Goal: Task Accomplishment & Management: Manage account settings

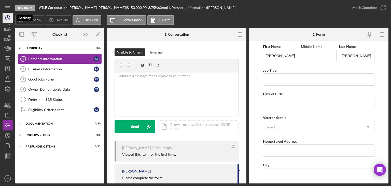
click at [4, 20] on icon "Icon/History" at bounding box center [7, 17] width 13 height 13
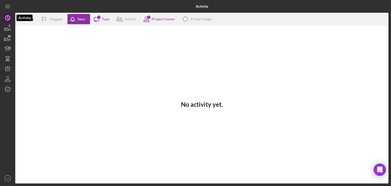
click at [4, 18] on icon "Icon/History" at bounding box center [7, 17] width 13 height 13
click at [5, 27] on icon "button" at bounding box center [7, 28] width 13 height 13
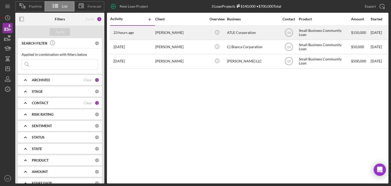
click at [183, 34] on div "[PERSON_NAME]" at bounding box center [180, 32] width 51 height 13
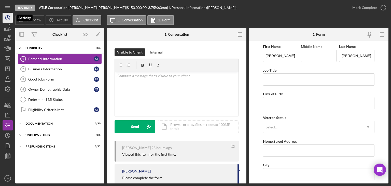
click at [6, 20] on circle "button" at bounding box center [7, 18] width 5 height 5
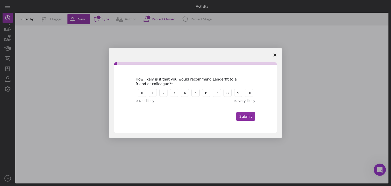
click at [275, 55] on polygon "Close survey" at bounding box center [274, 54] width 3 height 3
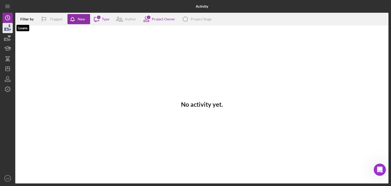
click at [3, 23] on button "Loans" at bounding box center [8, 28] width 10 height 10
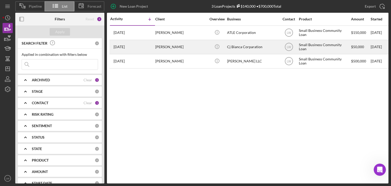
click at [145, 49] on div "[DATE] [PERSON_NAME]" at bounding box center [132, 46] width 45 height 13
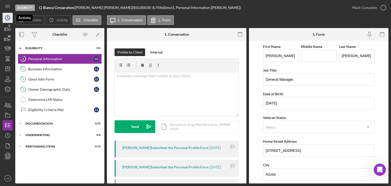
click at [10, 17] on icon "Icon/History" at bounding box center [7, 17] width 13 height 13
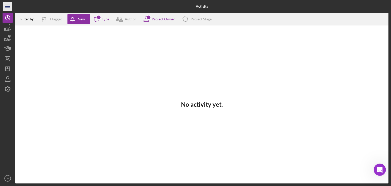
click at [11, 5] on icon "Icon/Menu" at bounding box center [7, 6] width 11 height 11
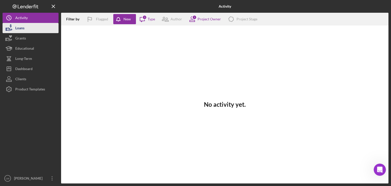
click at [18, 27] on div "Loans" at bounding box center [19, 28] width 9 height 11
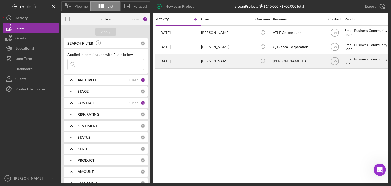
click at [224, 61] on div "[PERSON_NAME]" at bounding box center [226, 60] width 51 height 13
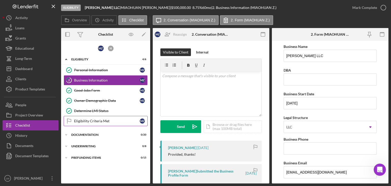
click at [109, 119] on div "Eligibility Criteria Met" at bounding box center [107, 121] width 66 height 4
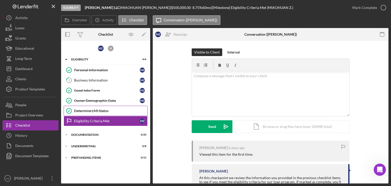
click at [109, 111] on div "Determine LMI Status" at bounding box center [110, 111] width 73 height 4
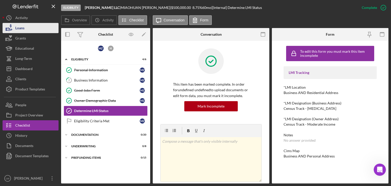
click at [22, 29] on div "Loans" at bounding box center [19, 28] width 9 height 11
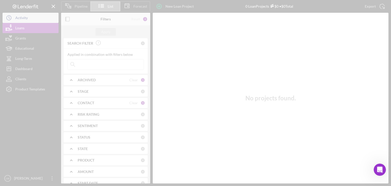
click at [20, 20] on div at bounding box center [195, 93] width 391 height 186
click at [20, 18] on div "Activity" at bounding box center [21, 18] width 12 height 11
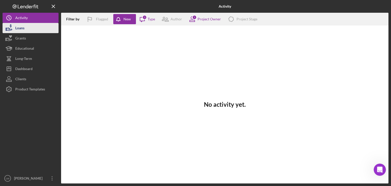
click at [36, 30] on button "Loans" at bounding box center [31, 28] width 56 height 10
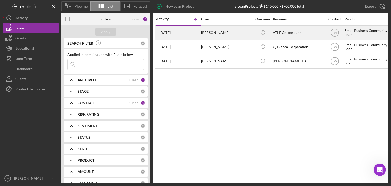
click at [211, 31] on div "[PERSON_NAME]" at bounding box center [226, 32] width 51 height 13
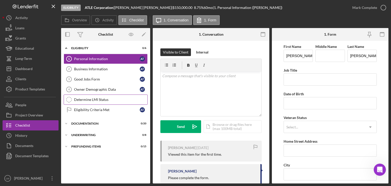
click at [86, 95] on link "Determine LMI Status Determine LMI Status" at bounding box center [106, 99] width 84 height 10
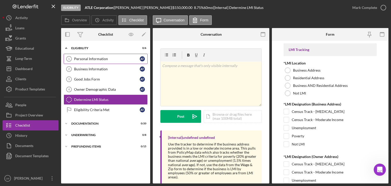
click at [88, 58] on div "Personal Information" at bounding box center [107, 59] width 66 height 4
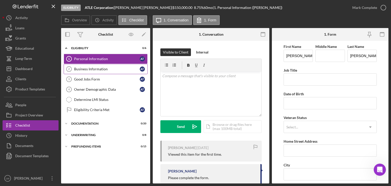
click at [87, 67] on div "Business Information" at bounding box center [107, 69] width 66 height 4
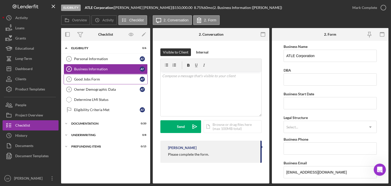
click at [89, 79] on div "Good Jobs Form" at bounding box center [107, 79] width 66 height 4
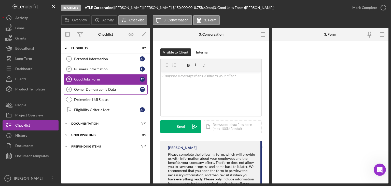
click at [91, 85] on link "Owner Demographic Data 4 Owner Demographic Data a t" at bounding box center [106, 89] width 84 height 10
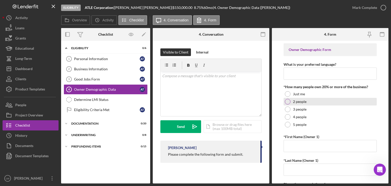
click at [332, 102] on div "2 people" at bounding box center [330, 102] width 93 height 8
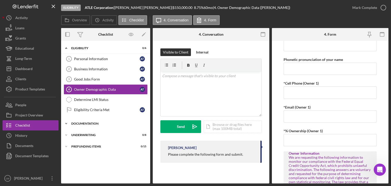
click at [75, 124] on div "Icon/Expander Documentation 0 / 20" at bounding box center [105, 123] width 89 height 10
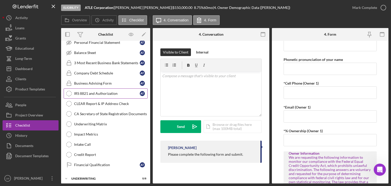
scroll to position [175, 0]
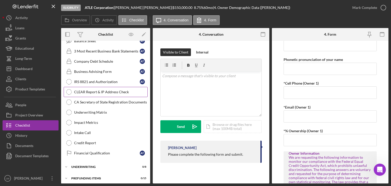
click at [105, 90] on div "CLEAR Report & IP Address Check" at bounding box center [110, 92] width 73 height 4
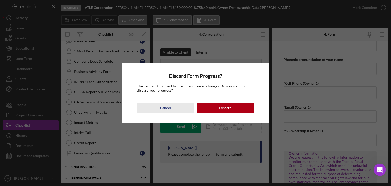
click at [171, 105] on button "Cancel" at bounding box center [165, 108] width 57 height 10
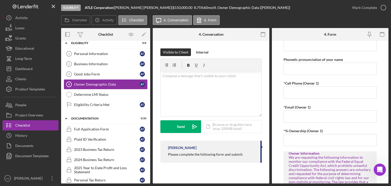
scroll to position [0, 0]
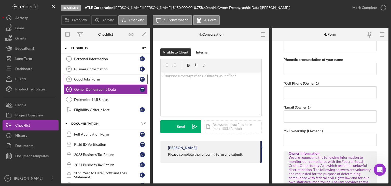
click at [101, 78] on div "Good Jobs Form" at bounding box center [107, 79] width 66 height 4
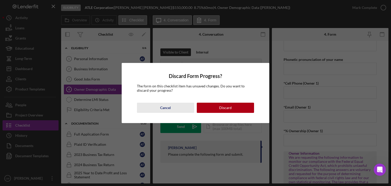
click at [173, 106] on button "Cancel" at bounding box center [165, 108] width 57 height 10
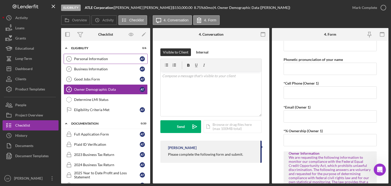
click at [86, 58] on div "Personal Information" at bounding box center [107, 59] width 66 height 4
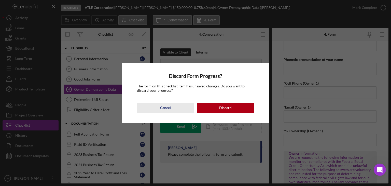
click at [166, 106] on div "Cancel" at bounding box center [165, 108] width 11 height 10
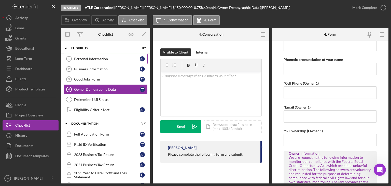
click at [105, 59] on div "Personal Information" at bounding box center [107, 59] width 66 height 4
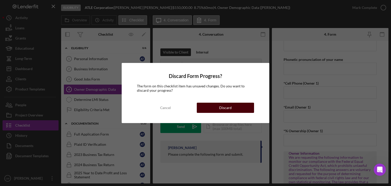
click at [230, 104] on div "Discard" at bounding box center [225, 108] width 12 height 10
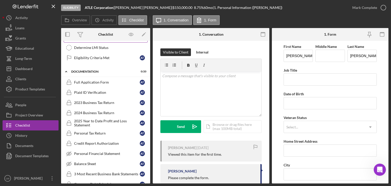
scroll to position [76, 0]
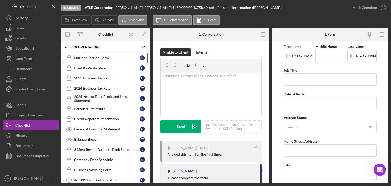
click at [97, 58] on div "Full Application Form" at bounding box center [107, 58] width 66 height 4
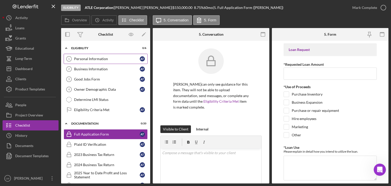
click at [117, 58] on div "Personal Information" at bounding box center [107, 59] width 66 height 4
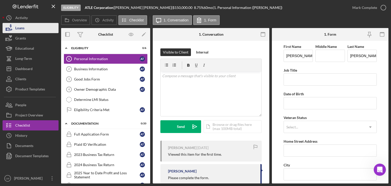
click at [19, 28] on div "Loans" at bounding box center [19, 28] width 9 height 11
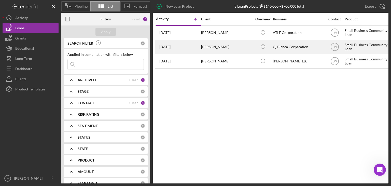
click at [207, 45] on div "[PERSON_NAME]" at bounding box center [226, 46] width 51 height 13
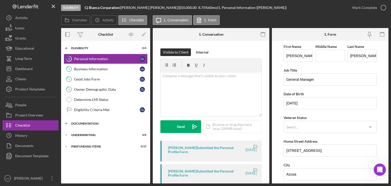
click at [122, 124] on div "Documentation" at bounding box center [107, 123] width 73 height 3
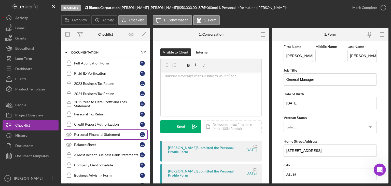
scroll to position [76, 0]
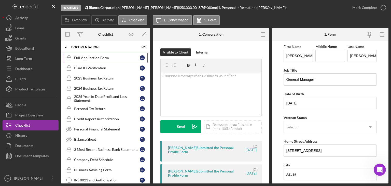
click at [97, 57] on div "Full Application Form" at bounding box center [107, 58] width 66 height 4
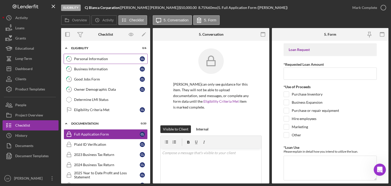
click at [90, 59] on div "Personal Information" at bounding box center [107, 59] width 66 height 4
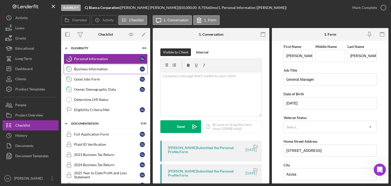
click at [95, 68] on div "Business Information" at bounding box center [107, 69] width 66 height 4
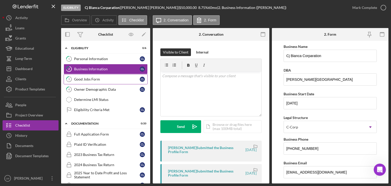
click at [98, 79] on div "Good Jobs Form" at bounding box center [107, 79] width 66 height 4
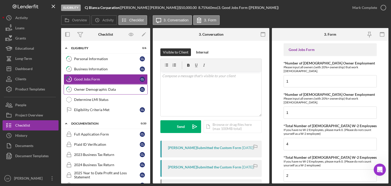
click at [101, 90] on div "Owner Demographic Data" at bounding box center [107, 89] width 66 height 4
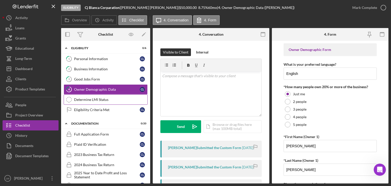
click at [101, 100] on div "Determine LMI Status" at bounding box center [110, 99] width 73 height 4
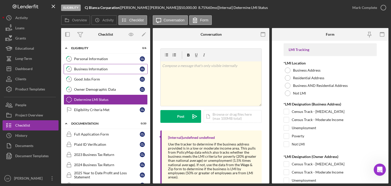
click at [87, 69] on div "Business Information" at bounding box center [107, 69] width 66 height 4
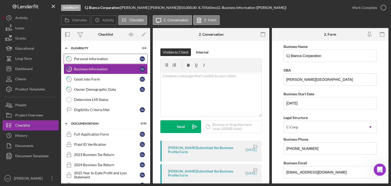
click at [91, 55] on link "1 Personal Information C L" at bounding box center [106, 59] width 84 height 10
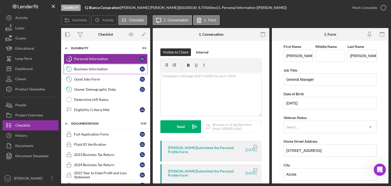
click at [89, 67] on div "Business Information" at bounding box center [107, 69] width 66 height 4
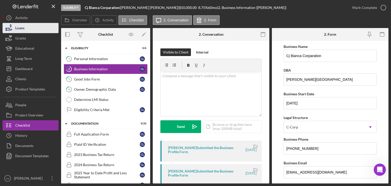
click at [23, 28] on div "Loans" at bounding box center [19, 28] width 9 height 11
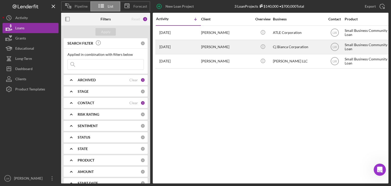
click at [218, 49] on div "[PERSON_NAME]" at bounding box center [226, 46] width 51 height 13
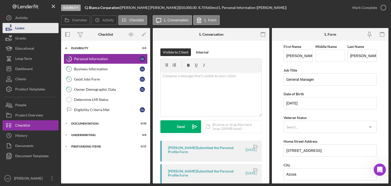
click at [30, 29] on button "Loans" at bounding box center [31, 28] width 56 height 10
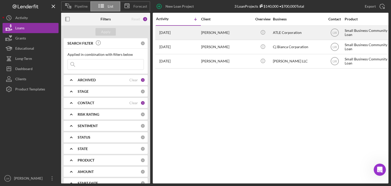
click at [208, 32] on div "[PERSON_NAME]" at bounding box center [226, 32] width 51 height 13
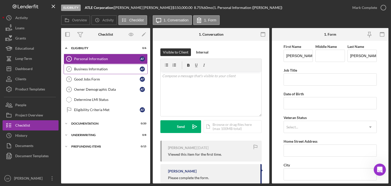
click at [98, 69] on div "Business Information" at bounding box center [107, 69] width 66 height 4
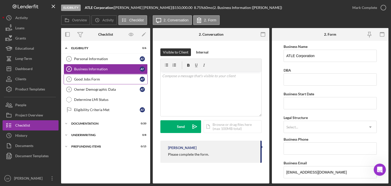
click at [81, 78] on div "Good Jobs Form" at bounding box center [107, 79] width 66 height 4
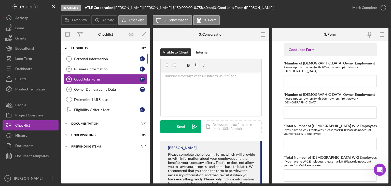
click at [94, 57] on div "Personal Information" at bounding box center [107, 59] width 66 height 4
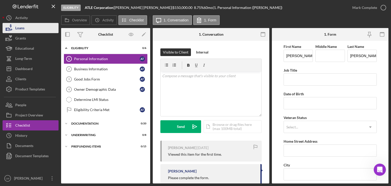
click at [24, 27] on button "Loans" at bounding box center [31, 28] width 56 height 10
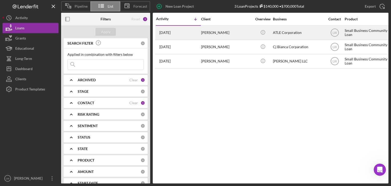
click at [215, 32] on div "[PERSON_NAME]" at bounding box center [226, 32] width 51 height 13
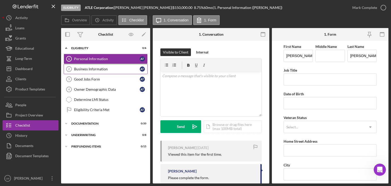
click at [104, 69] on div "Business Information" at bounding box center [107, 69] width 66 height 4
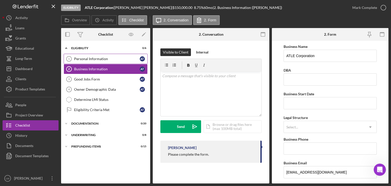
click at [104, 56] on link "Personal Information 1 Personal Information a t" at bounding box center [106, 59] width 84 height 10
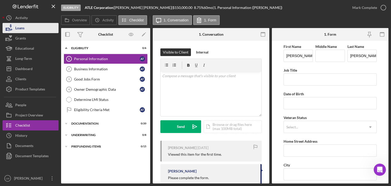
click at [30, 26] on button "Loans" at bounding box center [31, 28] width 56 height 10
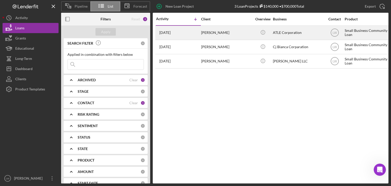
click at [218, 32] on div "[PERSON_NAME]" at bounding box center [226, 32] width 51 height 13
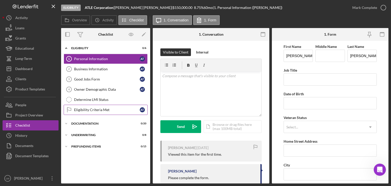
click at [93, 109] on div "Eligibility Criteria Met" at bounding box center [107, 110] width 66 height 4
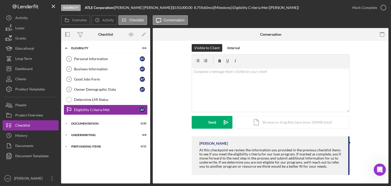
scroll to position [6, 0]
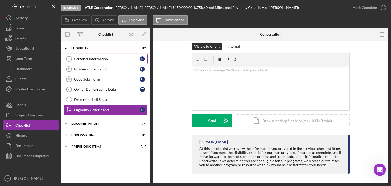
click at [110, 62] on link "Personal Information 1 Personal Information a t" at bounding box center [106, 59] width 84 height 10
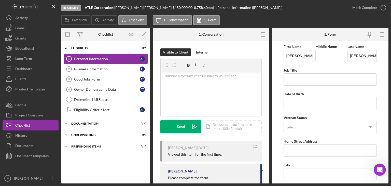
click at [110, 62] on link "Personal Information 1 Personal Information a t" at bounding box center [106, 59] width 84 height 10
click at [110, 69] on div "Business Information" at bounding box center [107, 69] width 66 height 4
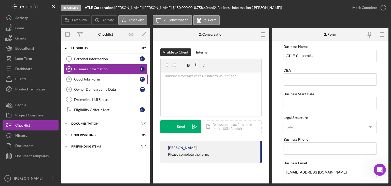
click at [111, 77] on div "Good Jobs Form" at bounding box center [107, 79] width 66 height 4
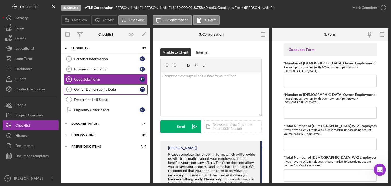
click at [110, 90] on div "Owner Demographic Data" at bounding box center [107, 89] width 66 height 4
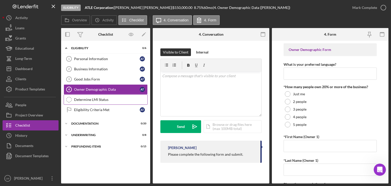
click at [112, 97] on div "Determine LMI Status" at bounding box center [110, 99] width 73 height 4
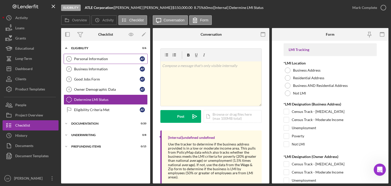
click at [105, 57] on div "Personal Information" at bounding box center [107, 59] width 66 height 4
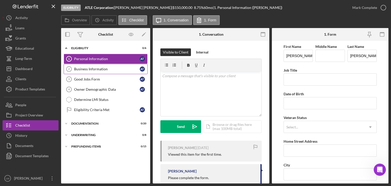
click at [113, 68] on div "Business Information" at bounding box center [107, 69] width 66 height 4
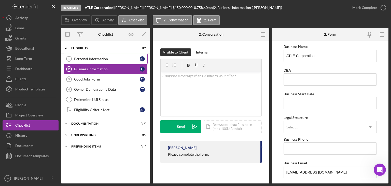
click at [114, 59] on div "Personal Information" at bounding box center [107, 59] width 66 height 4
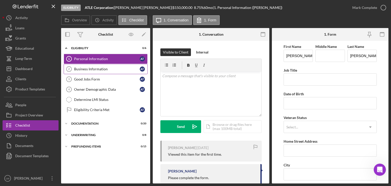
click at [104, 69] on div "Business Information" at bounding box center [107, 69] width 66 height 4
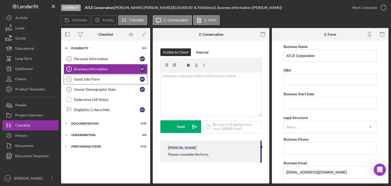
click at [110, 80] on div "Good Jobs Form" at bounding box center [107, 79] width 66 height 4
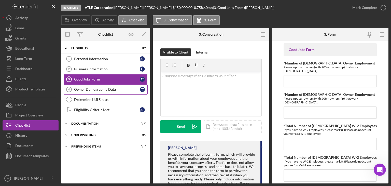
click at [112, 89] on div "Owner Demographic Data" at bounding box center [107, 89] width 66 height 4
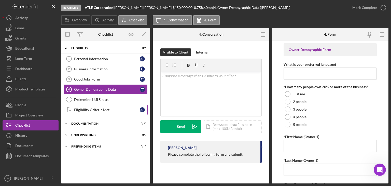
click at [110, 109] on div "Eligibility Criteria Met" at bounding box center [107, 110] width 66 height 4
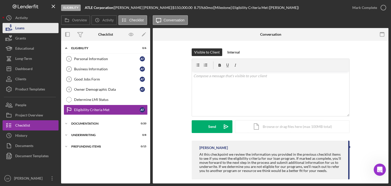
click at [20, 28] on div "Loans" at bounding box center [19, 28] width 9 height 11
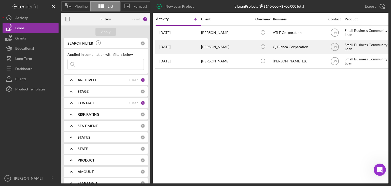
click at [257, 50] on div "Icon/Info" at bounding box center [262, 46] width 19 height 13
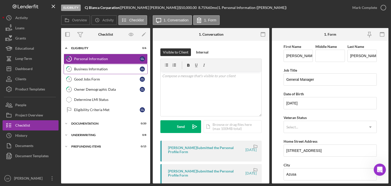
click at [87, 69] on div "Business Information" at bounding box center [107, 69] width 66 height 4
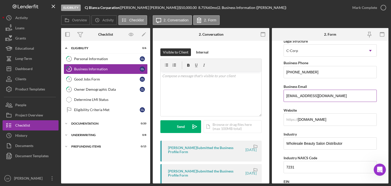
scroll to position [102, 0]
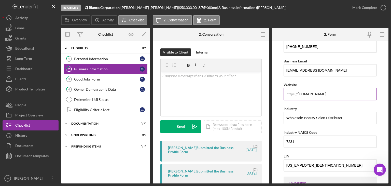
drag, startPoint x: 319, startPoint y: 94, endPoint x: 286, endPoint y: 94, distance: 32.6
click at [286, 94] on div "https:// Website [DOMAIN_NAME]" at bounding box center [330, 90] width 93 height 19
click at [91, 78] on div "Good Jobs Form" at bounding box center [107, 79] width 66 height 4
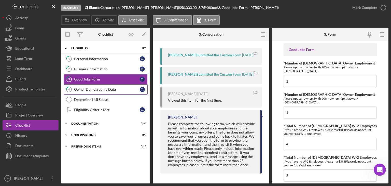
click at [103, 88] on div "Owner Demographic Data" at bounding box center [107, 89] width 66 height 4
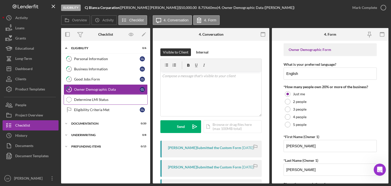
click at [107, 100] on div "Determine LMI Status" at bounding box center [110, 99] width 73 height 4
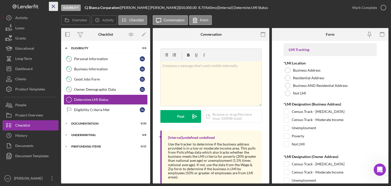
click at [53, 6] on line "button" at bounding box center [53, 6] width 3 height 3
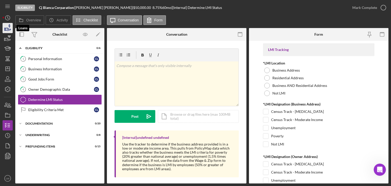
click at [9, 25] on icon "button" at bounding box center [7, 28] width 13 height 13
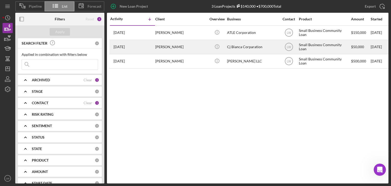
click at [166, 47] on div "[PERSON_NAME]" at bounding box center [180, 46] width 51 height 13
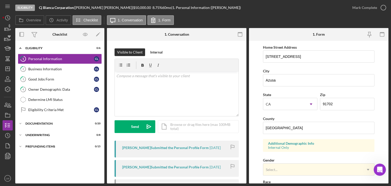
scroll to position [102, 0]
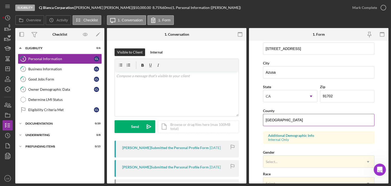
click at [297, 116] on input "[GEOGRAPHIC_DATA]" at bounding box center [318, 120] width 111 height 12
type input "U"
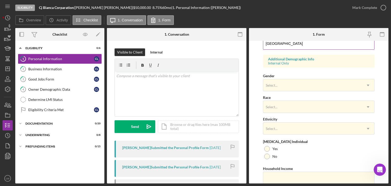
scroll to position [196, 0]
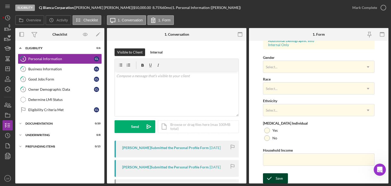
type input "[GEOGRAPHIC_DATA]"
click at [277, 176] on div "Save" at bounding box center [279, 178] width 7 height 10
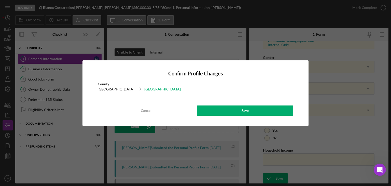
click at [277, 104] on div "Confirm Profile Changes County [GEOGRAPHIC_DATA] [GEOGRAPHIC_DATA] Cancel Save" at bounding box center [195, 92] width 226 height 65
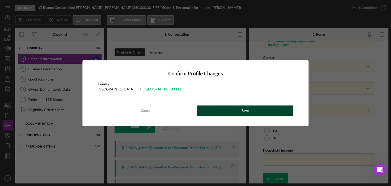
click at [276, 108] on button "Save" at bounding box center [245, 110] width 96 height 10
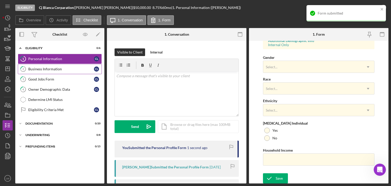
click at [33, 72] on link "2 Business Information C L" at bounding box center [60, 69] width 84 height 10
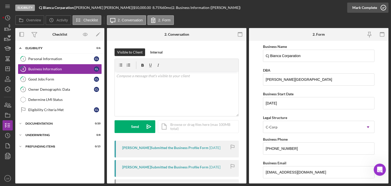
click at [382, 7] on icon "button" at bounding box center [383, 7] width 13 height 13
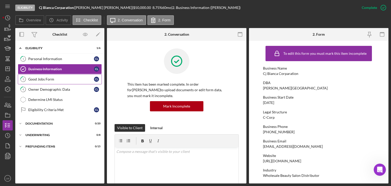
click at [57, 77] on div "Good Jobs Form" at bounding box center [61, 79] width 66 height 4
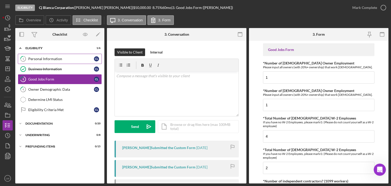
click at [68, 59] on div "Personal Information" at bounding box center [61, 59] width 66 height 4
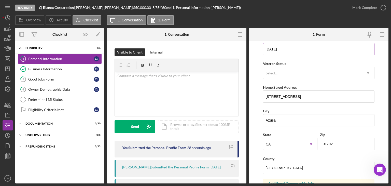
scroll to position [44, 0]
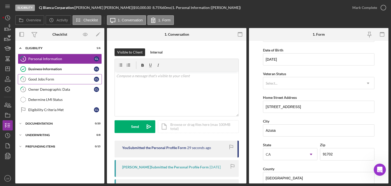
click at [73, 78] on div "Good Jobs Form" at bounding box center [61, 79] width 66 height 4
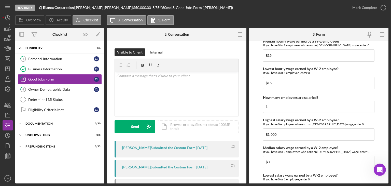
scroll to position [1046, 0]
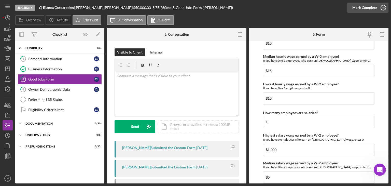
click at [383, 7] on icon "button" at bounding box center [383, 7] width 13 height 13
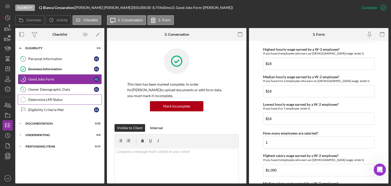
scroll to position [1066, 0]
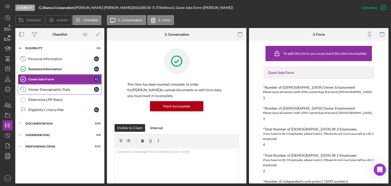
click at [47, 91] on link "4 Owner Demographic Data C L" at bounding box center [60, 89] width 84 height 10
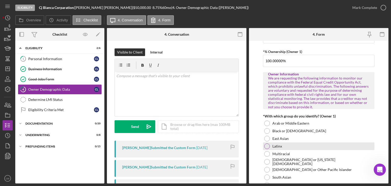
scroll to position [25, 0]
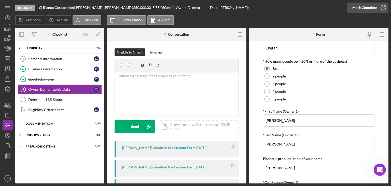
click at [382, 8] on polyline "button" at bounding box center [383, 7] width 2 height 1
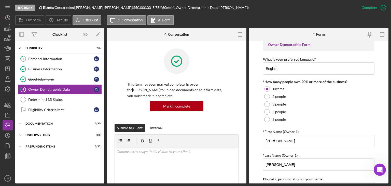
scroll to position [46, 0]
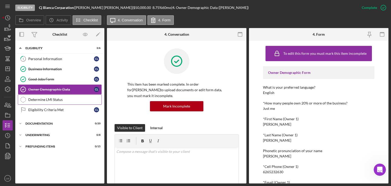
click at [58, 101] on div "Determine LMI Status" at bounding box center [64, 99] width 73 height 4
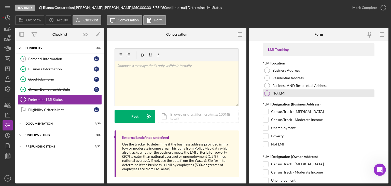
click at [269, 93] on div at bounding box center [267, 93] width 6 height 6
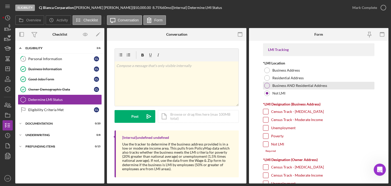
click at [267, 86] on div at bounding box center [267, 86] width 6 height 6
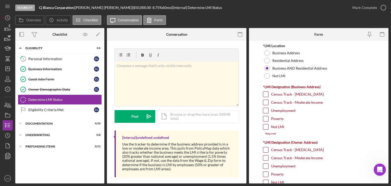
scroll to position [25, 0]
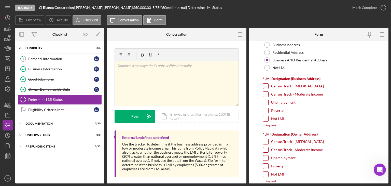
click at [264, 118] on input "Not LMI" at bounding box center [265, 118] width 5 height 5
checkbox input "true"
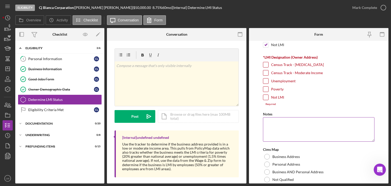
scroll to position [102, 0]
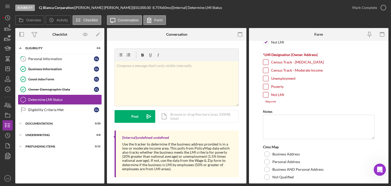
click at [265, 93] on input "Not LMI" at bounding box center [265, 94] width 5 height 5
checkbox input "true"
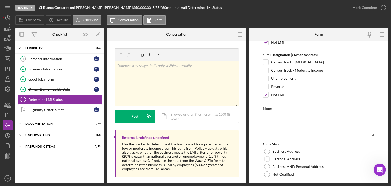
scroll to position [114, 0]
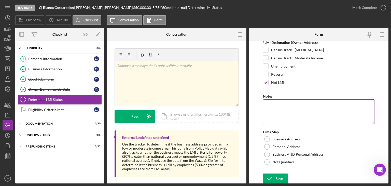
click at [283, 106] on textarea "Notes" at bounding box center [318, 111] width 111 height 24
click at [323, 105] on textarea "Checked both residential and buisness" at bounding box center [318, 111] width 111 height 24
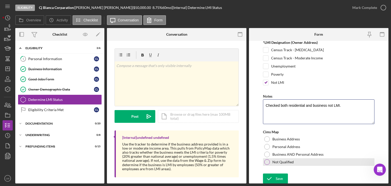
type textarea "Checked both residential and business not LMI."
click at [268, 160] on div at bounding box center [267, 162] width 6 height 6
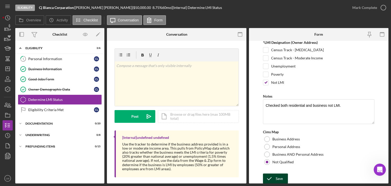
click at [277, 174] on div "Save" at bounding box center [279, 178] width 7 height 10
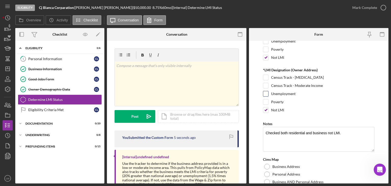
scroll to position [0, 0]
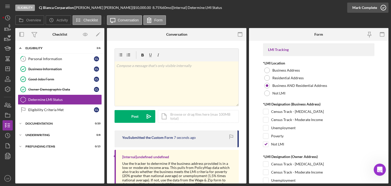
click at [382, 9] on icon "button" at bounding box center [383, 7] width 13 height 13
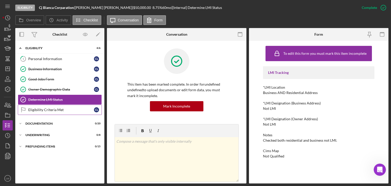
click at [58, 105] on link "Eligibility Criteria Met Eligibility Criteria Met C L" at bounding box center [60, 110] width 84 height 10
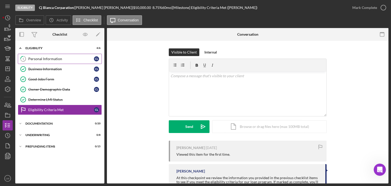
click at [62, 59] on div "Personal Information" at bounding box center [61, 59] width 66 height 4
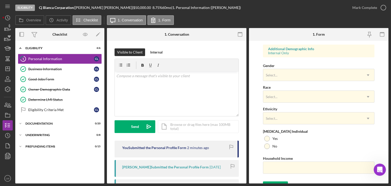
scroll to position [196, 0]
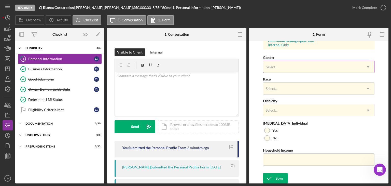
click at [343, 67] on div "Select..." at bounding box center [312, 67] width 99 height 12
click at [379, 53] on form "First Name [PERSON_NAME] Middle Name Last Name [PERSON_NAME] Job Title General …" at bounding box center [318, 112] width 139 height 143
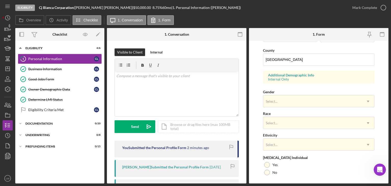
scroll to position [171, 0]
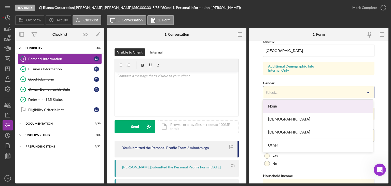
click at [283, 92] on div "Select..." at bounding box center [312, 93] width 99 height 12
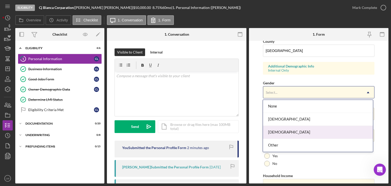
click at [280, 129] on div "[DEMOGRAPHIC_DATA]" at bounding box center [318, 132] width 110 height 13
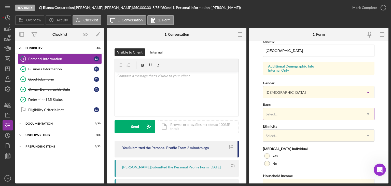
click at [281, 113] on div "Select..." at bounding box center [312, 114] width 99 height 12
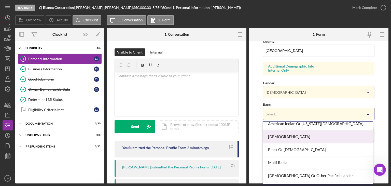
scroll to position [41, 0]
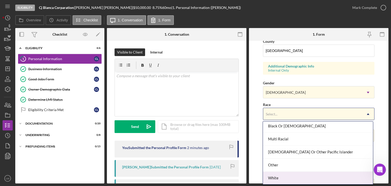
click at [286, 174] on div "White" at bounding box center [318, 178] width 110 height 13
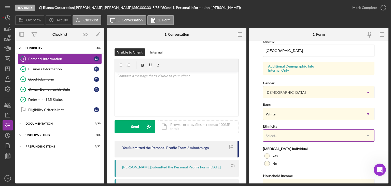
scroll to position [196, 0]
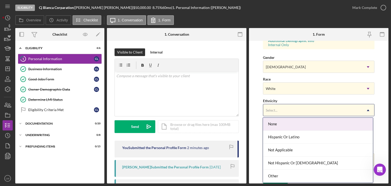
click at [296, 105] on div "Select..." at bounding box center [312, 110] width 99 height 12
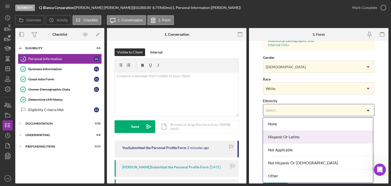
click at [299, 136] on div "Hispanic Or Latino" at bounding box center [318, 137] width 110 height 13
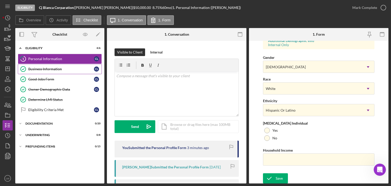
click at [43, 68] on div "Business Information" at bounding box center [61, 69] width 66 height 4
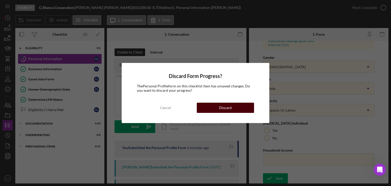
click at [237, 109] on button "Discard" at bounding box center [225, 108] width 57 height 10
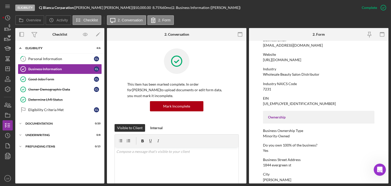
scroll to position [89, 0]
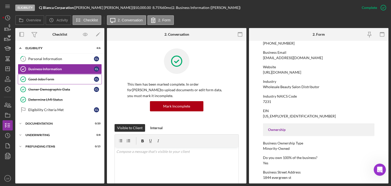
click at [41, 79] on div "Good Jobs Form" at bounding box center [61, 79] width 66 height 4
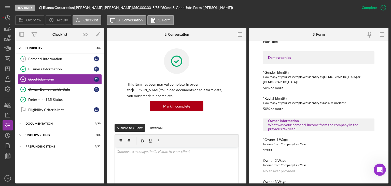
scroll to position [433, 0]
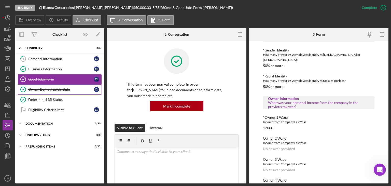
click at [64, 88] on div "Owner Demographic Data" at bounding box center [61, 89] width 66 height 4
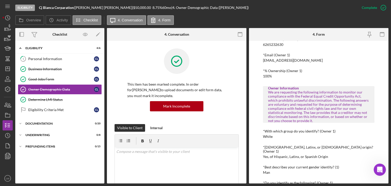
scroll to position [178, 0]
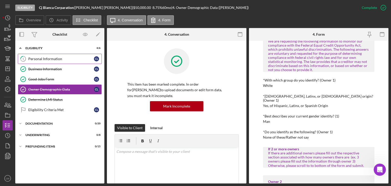
click at [58, 57] on div "Personal Information" at bounding box center [61, 59] width 66 height 4
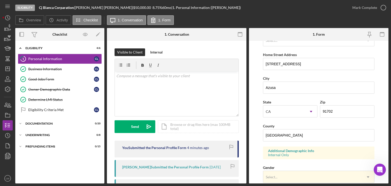
scroll to position [153, 0]
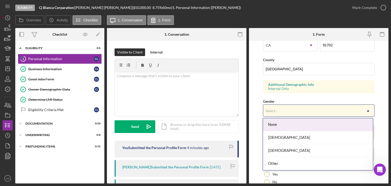
click at [299, 106] on div "Select..." at bounding box center [312, 111] width 99 height 12
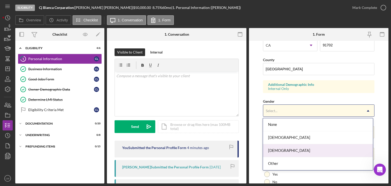
click at [287, 153] on div "[DEMOGRAPHIC_DATA]" at bounding box center [318, 150] width 110 height 13
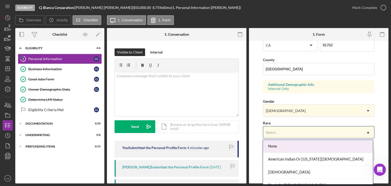
click at [293, 129] on div "Select..." at bounding box center [312, 132] width 99 height 12
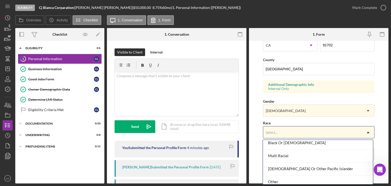
scroll to position [59, 0]
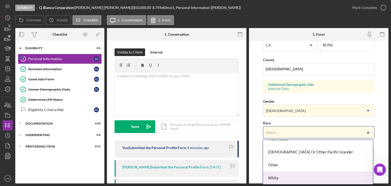
click at [297, 175] on div "White" at bounding box center [318, 178] width 110 height 13
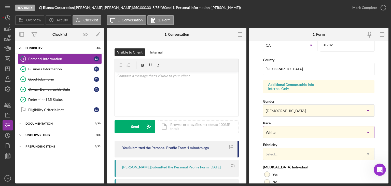
scroll to position [196, 0]
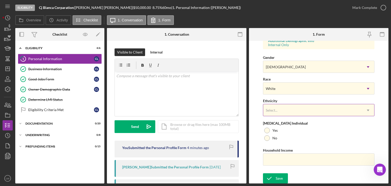
click at [311, 106] on div "Select..." at bounding box center [312, 110] width 99 height 12
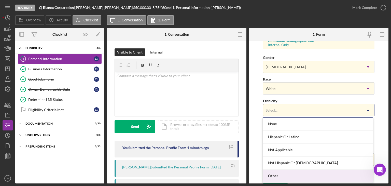
click at [302, 174] on div "Other" at bounding box center [318, 176] width 110 height 13
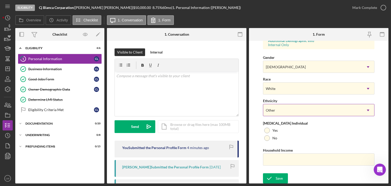
click at [316, 107] on div "Other" at bounding box center [312, 110] width 99 height 12
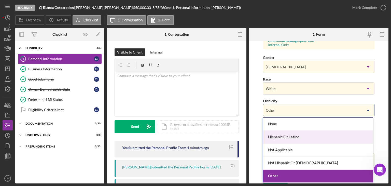
click at [316, 137] on div "Hispanic Or Latino" at bounding box center [318, 137] width 110 height 13
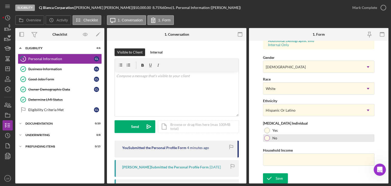
click at [265, 137] on div at bounding box center [267, 138] width 6 height 6
click at [274, 158] on input "Household Income" at bounding box center [318, 159] width 111 height 12
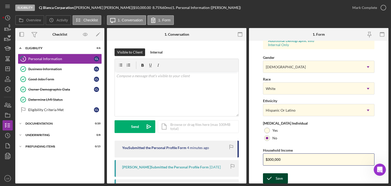
type input "$300,000"
click at [280, 179] on div "Save" at bounding box center [279, 178] width 7 height 10
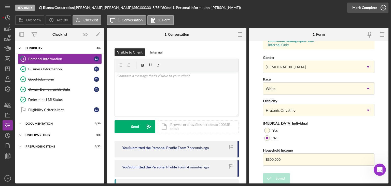
click at [384, 7] on icon "button" at bounding box center [383, 7] width 13 height 13
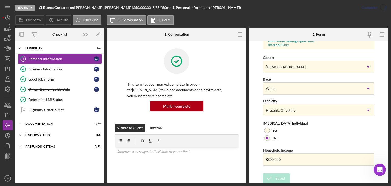
scroll to position [95, 0]
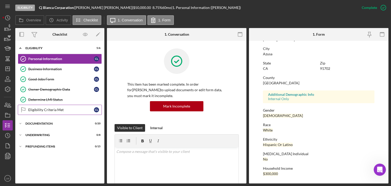
click at [41, 110] on div "Eligibility Criteria Met" at bounding box center [61, 110] width 66 height 4
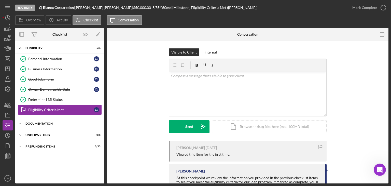
click at [51, 121] on div "Icon/Expander Documentation 0 / 20" at bounding box center [59, 123] width 89 height 10
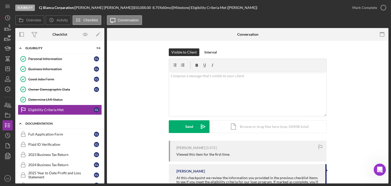
click at [51, 121] on div "Icon/Expander Documentation 0 / 20" at bounding box center [59, 123] width 89 height 10
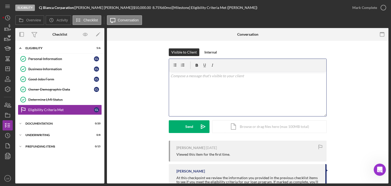
click at [290, 77] on p at bounding box center [248, 76] width 154 height 6
drag, startPoint x: 207, startPoint y: 78, endPoint x: 154, endPoint y: 70, distance: 52.8
click at [154, 70] on div "Visible to Client Internal v Color teal Color pink Remove color Add row above A…" at bounding box center [248, 94] width 266 height 92
click at [13, 17] on nav "Icon/Menu Icon/Dashboard Dashboard Navigation Divider Mobile Checklist Navigati…" at bounding box center [9, 91] width 13 height 183
click at [7, 15] on icon "Icon/History" at bounding box center [7, 17] width 13 height 13
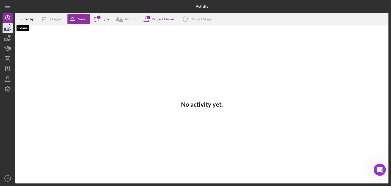
click at [9, 29] on icon "button" at bounding box center [7, 29] width 5 height 3
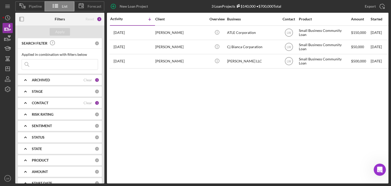
click at [32, 102] on icon "Icon/Expander" at bounding box center [25, 102] width 13 height 13
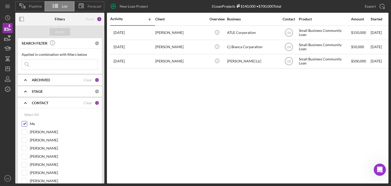
click at [24, 122] on input "Me" at bounding box center [24, 123] width 5 height 5
checkbox input "false"
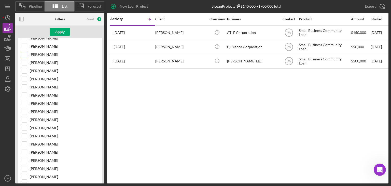
scroll to position [102, 0]
click at [24, 86] on input "[PERSON_NAME]" at bounding box center [24, 86] width 5 height 5
checkbox input "true"
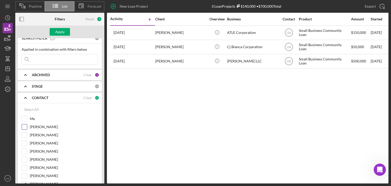
scroll to position [0, 0]
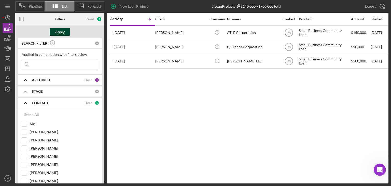
click at [65, 31] on button "Apply" at bounding box center [60, 32] width 20 height 8
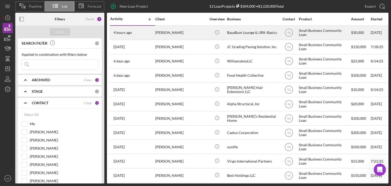
click at [187, 31] on div "[PERSON_NAME]" at bounding box center [180, 32] width 51 height 13
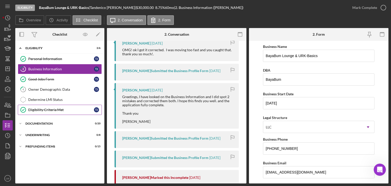
scroll to position [153, 0]
click at [55, 108] on div "Eligibility Criteria Met" at bounding box center [61, 110] width 66 height 4
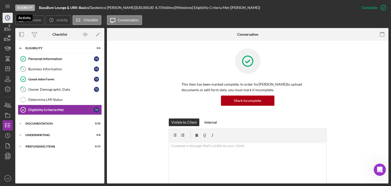
click at [5, 16] on icon "Icon/History" at bounding box center [7, 17] width 13 height 13
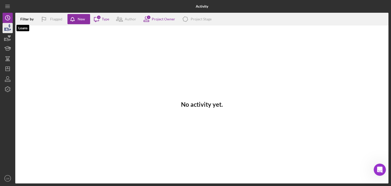
click at [6, 30] on icon "button" at bounding box center [7, 28] width 13 height 13
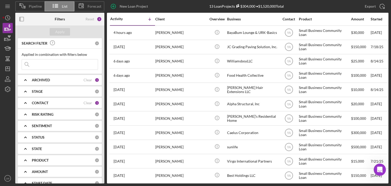
click at [41, 80] on b "ARCHIVED" at bounding box center [41, 80] width 18 height 4
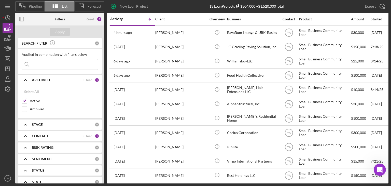
click at [38, 81] on b "ARCHIVED" at bounding box center [41, 80] width 18 height 4
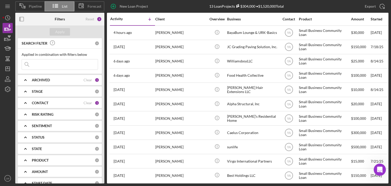
click at [41, 96] on div "STAGE 0" at bounding box center [65, 91] width 67 height 10
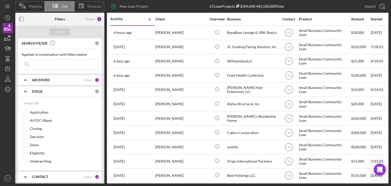
click at [42, 91] on b "STAGE" at bounding box center [37, 91] width 11 height 4
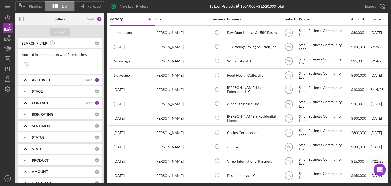
click at [41, 101] on b "CONTACT" at bounding box center [40, 103] width 17 height 4
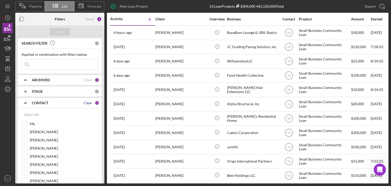
click at [90, 102] on div "Clear" at bounding box center [87, 103] width 9 height 4
checkbox input "false"
click at [24, 124] on input "Me" at bounding box center [24, 123] width 5 height 5
checkbox input "true"
click at [64, 31] on div "Apply" at bounding box center [59, 32] width 9 height 8
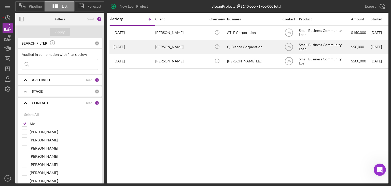
click at [172, 48] on div "[PERSON_NAME]" at bounding box center [180, 46] width 51 height 13
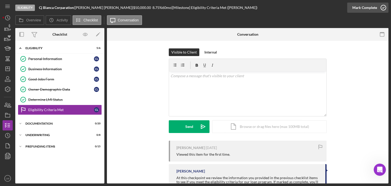
click at [384, 9] on icon "button" at bounding box center [383, 7] width 13 height 13
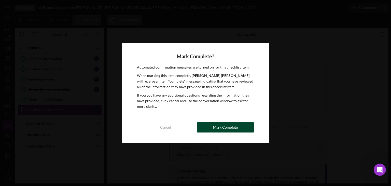
click at [245, 127] on button "Mark Complete" at bounding box center [225, 127] width 57 height 10
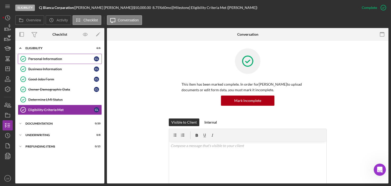
click at [55, 61] on link "Personal Information Personal Information C L" at bounding box center [60, 59] width 84 height 10
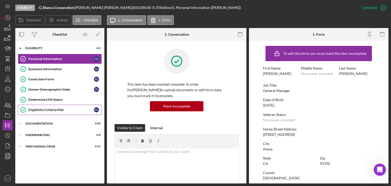
click at [55, 111] on link "Eligibility Criteria Met Eligibility Criteria Met C L" at bounding box center [60, 110] width 84 height 10
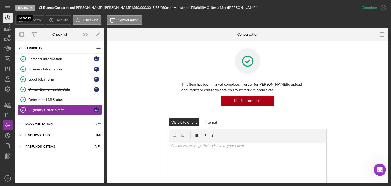
click at [9, 17] on icon "Icon/History" at bounding box center [7, 17] width 13 height 13
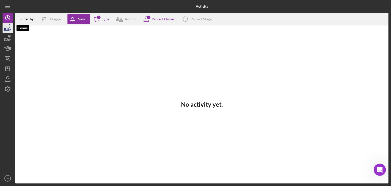
click at [10, 28] on icon "button" at bounding box center [7, 28] width 13 height 13
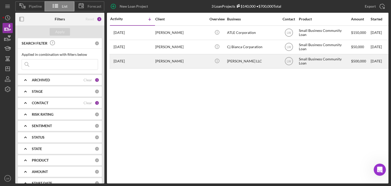
click at [173, 61] on div "[PERSON_NAME]" at bounding box center [180, 60] width 51 height 13
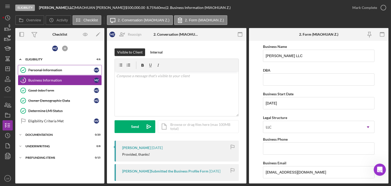
click at [60, 71] on div "Personal Information" at bounding box center [61, 70] width 66 height 4
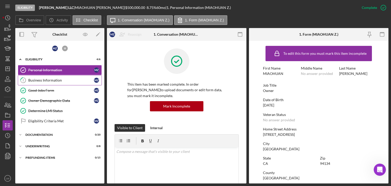
click at [41, 78] on div "Business Information" at bounding box center [61, 80] width 66 height 4
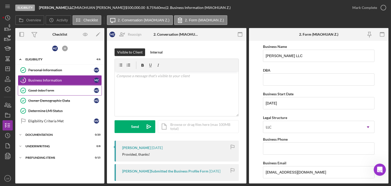
click at [68, 90] on div "Good Jobs Form" at bounding box center [61, 90] width 66 height 4
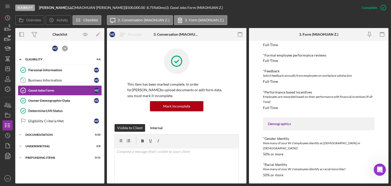
scroll to position [267, 0]
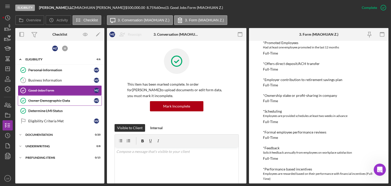
click at [46, 104] on link "Owner Demographic Data Owner Demographic Data M Z" at bounding box center [60, 100] width 84 height 10
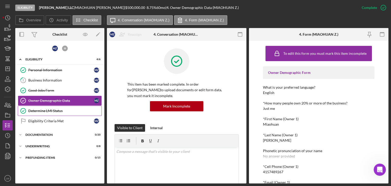
click at [51, 109] on div "Determine LMI Status" at bounding box center [64, 111] width 73 height 4
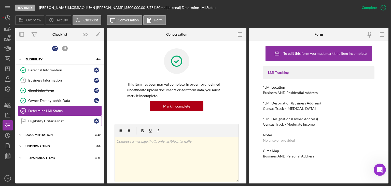
click at [53, 120] on div "Eligibility Criteria Met" at bounding box center [61, 121] width 66 height 4
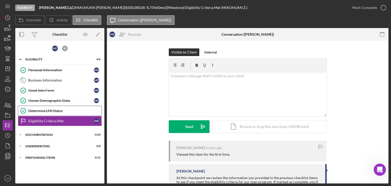
click at [54, 110] on div "Determine LMI Status" at bounding box center [64, 111] width 73 height 4
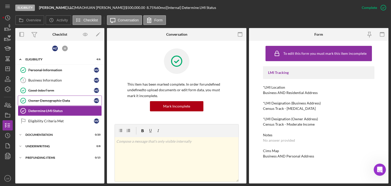
click at [55, 101] on div "Owner Demographic Data" at bounding box center [61, 100] width 66 height 4
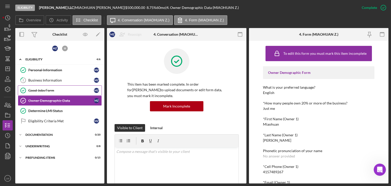
click at [54, 92] on div "Good Jobs Form" at bounding box center [61, 90] width 66 height 4
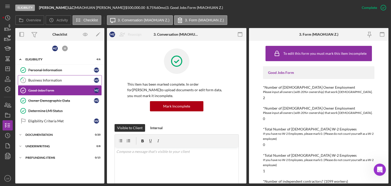
click at [54, 80] on div "Business Information" at bounding box center [61, 80] width 66 height 4
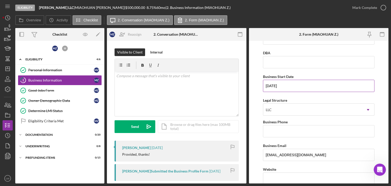
scroll to position [25, 0]
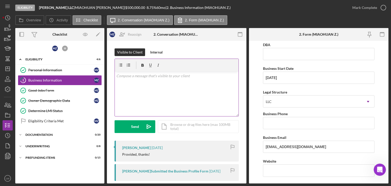
click at [171, 90] on div "v Color teal Color pink Remove color Add row above Add row below Add column bef…" at bounding box center [177, 94] width 124 height 45
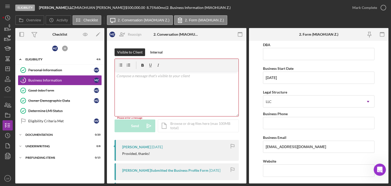
click at [141, 81] on div "v Color teal Color pink Remove color Add row above Add row below Add column bef…" at bounding box center [177, 94] width 124 height 45
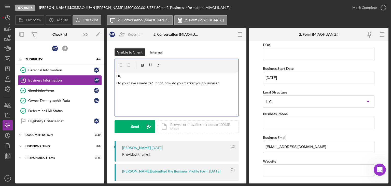
click at [222, 83] on p "Do you have a website? if not, how do you market your business?" at bounding box center [176, 83] width 121 height 6
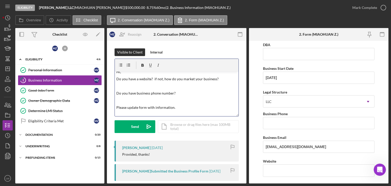
scroll to position [0, 0]
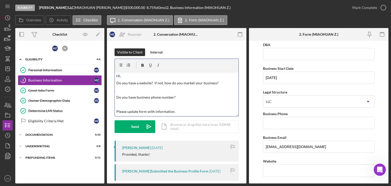
click at [116, 96] on p "Do you have business phone number?" at bounding box center [176, 97] width 121 height 6
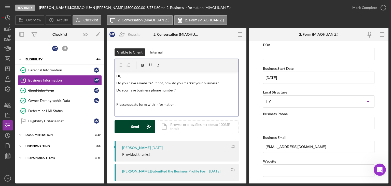
click at [134, 125] on div "Send" at bounding box center [135, 126] width 8 height 13
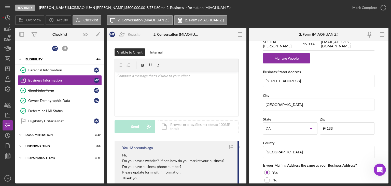
scroll to position [335, 0]
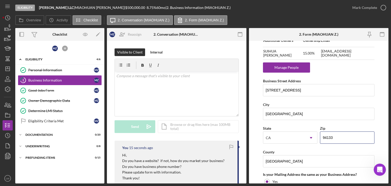
drag, startPoint x: 334, startPoint y: 136, endPoint x: 319, endPoint y: 135, distance: 15.3
click at [319, 135] on div "State [US_STATE] Icon/Dropdown Arrow Zip 94133" at bounding box center [318, 137] width 111 height 24
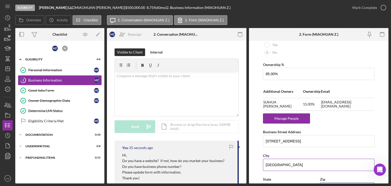
scroll to position [131, 0]
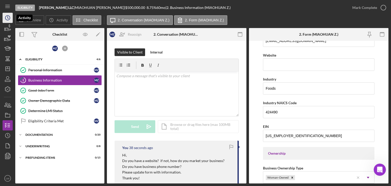
click at [10, 18] on icon "Icon/History" at bounding box center [7, 17] width 13 height 13
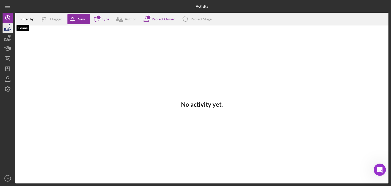
click at [5, 27] on icon "button" at bounding box center [7, 28] width 13 height 13
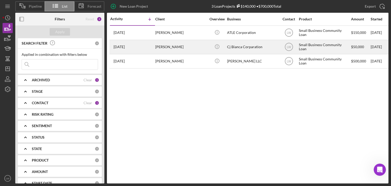
click at [167, 46] on div "[PERSON_NAME]" at bounding box center [180, 46] width 51 height 13
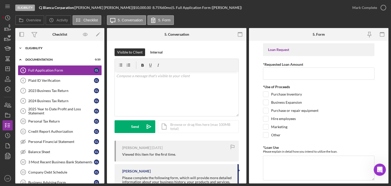
click at [25, 46] on icon "Icon/Expander" at bounding box center [20, 48] width 10 height 10
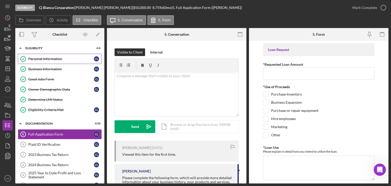
click at [44, 59] on div "Personal Information" at bounding box center [61, 59] width 66 height 4
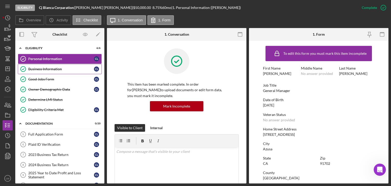
click at [62, 67] on div "Business Information" at bounding box center [61, 69] width 66 height 4
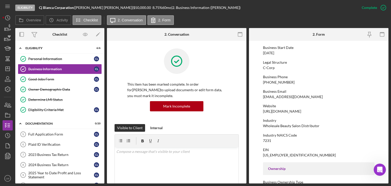
scroll to position [51, 0]
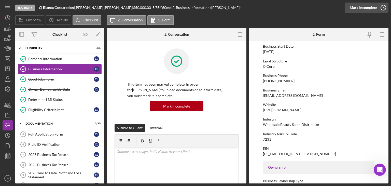
click at [383, 8] on icon "button" at bounding box center [383, 7] width 13 height 13
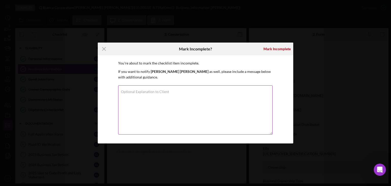
click at [233, 94] on textarea "Optional Explanation to Client" at bounding box center [195, 109] width 154 height 49
click at [167, 98] on textarea "Hi, Can you please verify NAICS. Can be found on tax return." at bounding box center [195, 109] width 154 height 49
click at [167, 98] on textarea "Hi, Can you please verify NAICS code. Can be found on tax return." at bounding box center [195, 109] width 154 height 49
drag, startPoint x: 166, startPoint y: 98, endPoint x: 157, endPoint y: 98, distance: 9.4
click at [157, 98] on textarea "Hi, Can you please verify NAICS code. Can be found on tax return." at bounding box center [195, 109] width 154 height 49
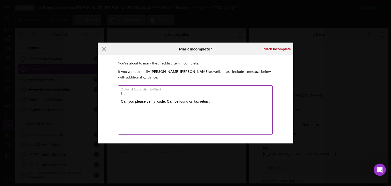
paste textarea "naics"
drag, startPoint x: 160, startPoint y: 97, endPoint x: 192, endPoint y: 111, distance: 34.9
click at [192, 111] on textarea "Hi, Can you please verify naics code. Can be found on tax return." at bounding box center [195, 109] width 154 height 49
click at [228, 100] on textarea "Hi, Can you please verify naics code. Can be found on tax return." at bounding box center [195, 109] width 154 height 49
click at [240, 101] on textarea "Hi, Can you please verify naics code. Can be found on tax return. Thank you!" at bounding box center [195, 109] width 154 height 49
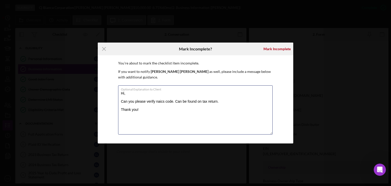
type textarea "Hi, Can you please verify naics code. Can be found on tax return. Thank you!"
click at [265, 79] on div "You're about to mark the checklist item incomplete. If you want to notify [PERS…" at bounding box center [195, 99] width 155 height 78
click at [159, 111] on textarea "Hi, Can you please verify naics code. Can be found on tax return. Thank you!" at bounding box center [195, 109] width 154 height 49
click at [276, 51] on div "Mark Incomplete" at bounding box center [276, 49] width 27 height 10
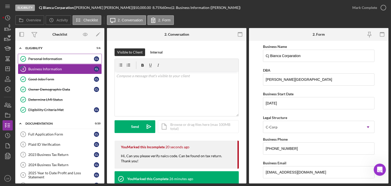
click at [65, 59] on div "Personal Information" at bounding box center [61, 59] width 66 height 4
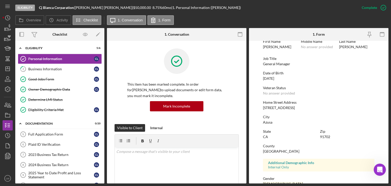
scroll to position [95, 0]
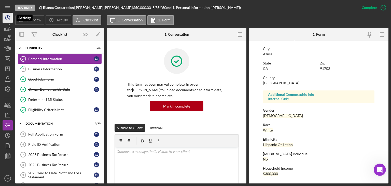
click at [7, 22] on icon "Icon/History" at bounding box center [7, 17] width 13 height 13
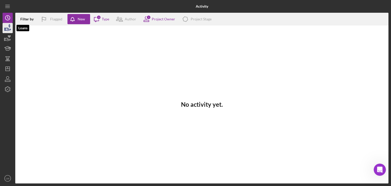
click at [8, 27] on icon "button" at bounding box center [7, 28] width 13 height 13
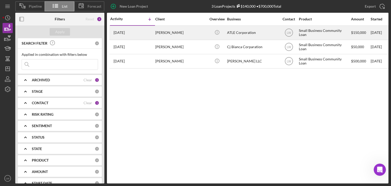
click at [163, 35] on div "[PERSON_NAME]" at bounding box center [180, 32] width 51 height 13
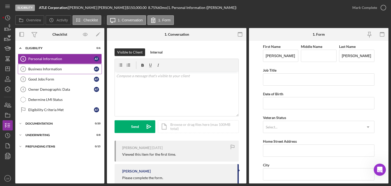
click at [57, 71] on div "Business Information" at bounding box center [61, 69] width 66 height 4
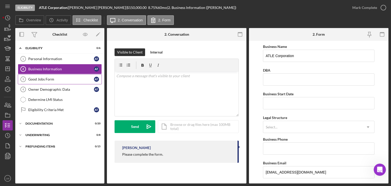
click at [51, 78] on div "Good Jobs Form" at bounding box center [61, 79] width 66 height 4
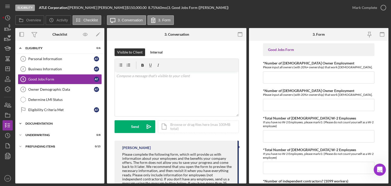
click at [31, 120] on div "Icon/Expander Documentation 0 / 20" at bounding box center [59, 123] width 89 height 10
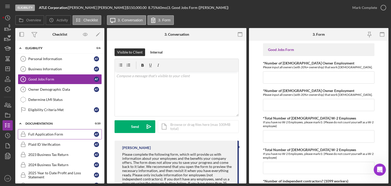
click at [37, 133] on div "Full Application Form" at bounding box center [61, 134] width 66 height 4
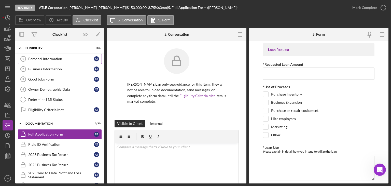
click at [52, 61] on link "Personal Information 1 Personal Information a t" at bounding box center [60, 59] width 84 height 10
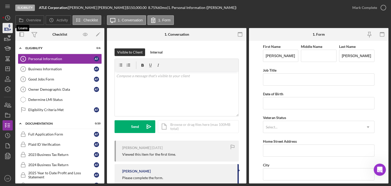
click at [7, 27] on icon "button" at bounding box center [7, 28] width 13 height 13
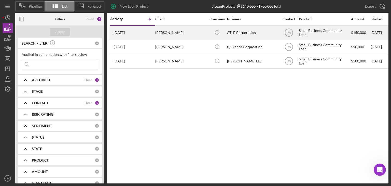
click at [187, 34] on div "[PERSON_NAME]" at bounding box center [180, 32] width 51 height 13
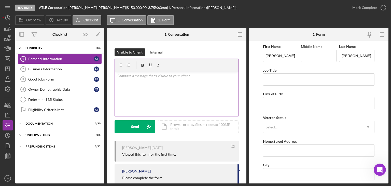
click at [165, 87] on div "v Color teal Color pink Remove color Add row above Add row below Add column bef…" at bounding box center [177, 94] width 124 height 45
drag, startPoint x: 129, startPoint y: 96, endPoint x: 120, endPoint y: 80, distance: 18.2
click at [115, 76] on div "v Color teal Color pink Remove color Add row above Add row below Add column bef…" at bounding box center [177, 94] width 124 height 45
copy div "Hi, Can you please complete information. Thank you!"
click at [161, 88] on p at bounding box center [176, 90] width 121 height 6
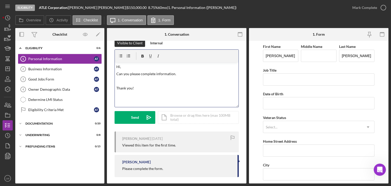
scroll to position [13, 0]
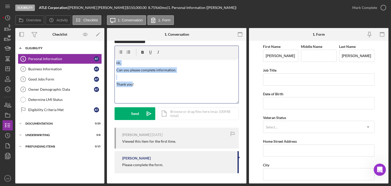
drag, startPoint x: 129, startPoint y: 81, endPoint x: 99, endPoint y: 50, distance: 42.8
click at [99, 50] on div "Overview Internal Workflow Stage Eligibility Icon/Dropdown Arrow Archive (can u…" at bounding box center [201, 105] width 373 height 155
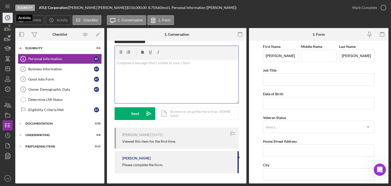
click at [8, 18] on polyline "button" at bounding box center [8, 18] width 1 height 2
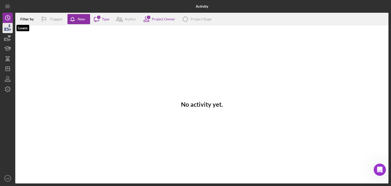
click at [11, 28] on icon "button" at bounding box center [7, 28] width 13 height 13
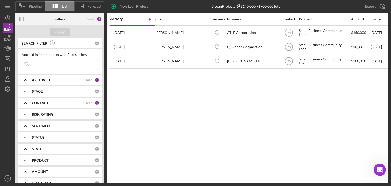
click at [42, 102] on b "CONTACT" at bounding box center [40, 103] width 17 height 4
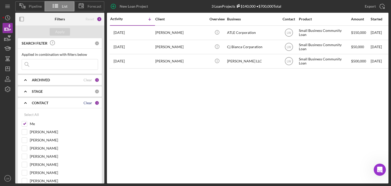
click at [88, 102] on div "Clear" at bounding box center [87, 103] width 9 height 4
checkbox input "false"
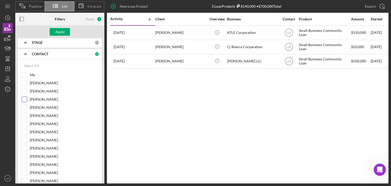
scroll to position [51, 0]
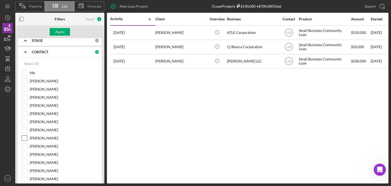
click at [26, 137] on input "[PERSON_NAME]" at bounding box center [24, 137] width 5 height 5
checkbox input "true"
click at [62, 30] on div "Apply" at bounding box center [59, 32] width 9 height 8
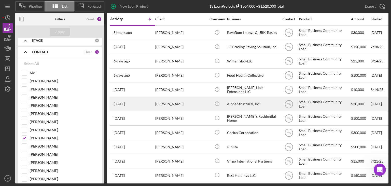
click at [175, 104] on div "[PERSON_NAME]" at bounding box center [180, 103] width 51 height 13
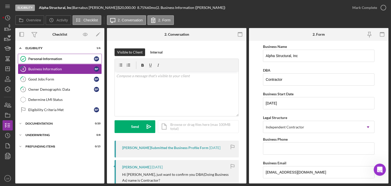
click at [49, 58] on div "Personal Information" at bounding box center [61, 59] width 66 height 4
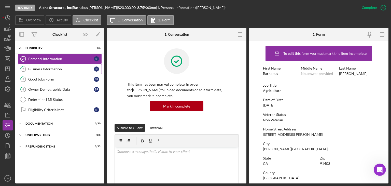
click at [49, 68] on div "Business Information" at bounding box center [61, 69] width 66 height 4
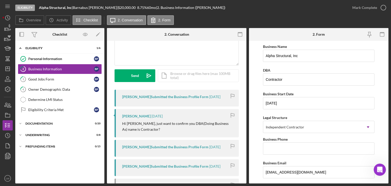
scroll to position [102, 0]
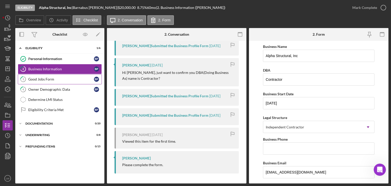
click at [48, 79] on div "Good Jobs Form" at bounding box center [61, 79] width 66 height 4
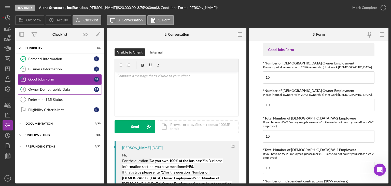
click at [74, 91] on div "Owner Demographic Data" at bounding box center [61, 89] width 66 height 4
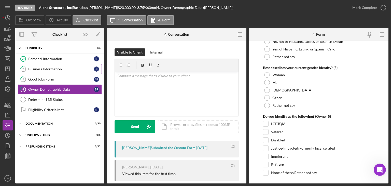
click at [49, 71] on link "2 Business Information B P" at bounding box center [60, 69] width 84 height 10
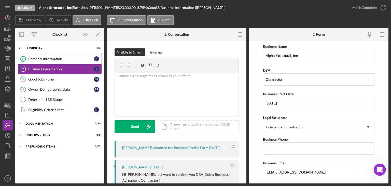
click at [40, 57] on div "Personal Information" at bounding box center [61, 59] width 66 height 4
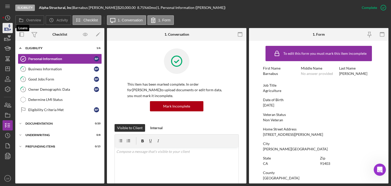
click at [8, 29] on icon "button" at bounding box center [7, 29] width 5 height 3
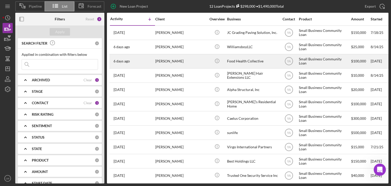
click at [185, 61] on div "[PERSON_NAME]" at bounding box center [180, 60] width 51 height 13
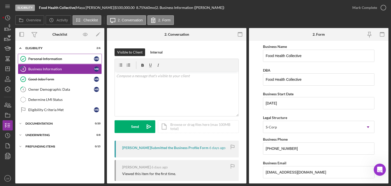
click at [55, 57] on div "Personal Information" at bounding box center [61, 59] width 66 height 4
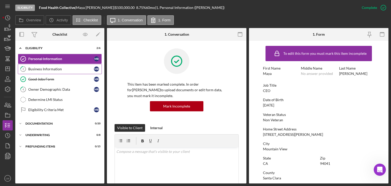
click at [43, 69] on div "Business Information" at bounding box center [61, 69] width 66 height 4
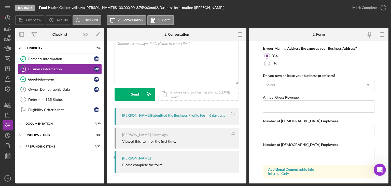
scroll to position [460, 0]
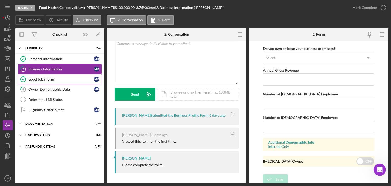
click at [71, 79] on div "Good Jobs Form" at bounding box center [61, 79] width 66 height 4
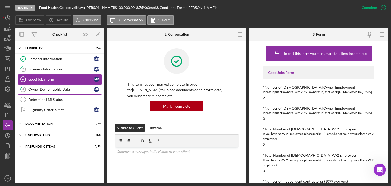
click at [47, 89] on div "Owner Demographic Data" at bounding box center [61, 89] width 66 height 4
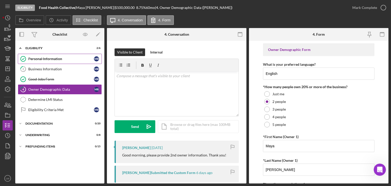
click at [76, 55] on link "Personal Information Personal Information M R" at bounding box center [60, 59] width 84 height 10
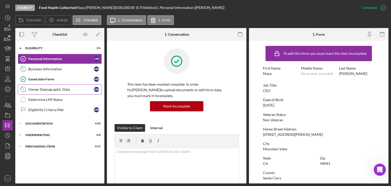
click at [69, 88] on div "Owner Demographic Data" at bounding box center [61, 89] width 66 height 4
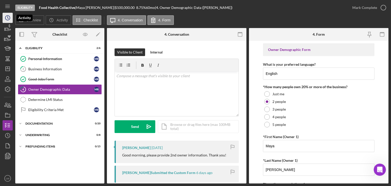
click at [4, 19] on icon "Icon/History" at bounding box center [7, 17] width 13 height 13
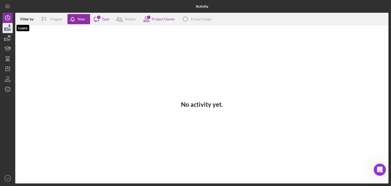
click at [7, 27] on icon "button" at bounding box center [7, 28] width 13 height 13
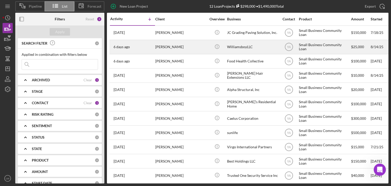
click at [199, 45] on div "[PERSON_NAME]" at bounding box center [180, 46] width 51 height 13
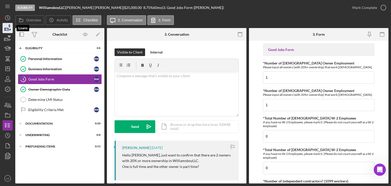
click at [9, 30] on icon "button" at bounding box center [7, 28] width 13 height 13
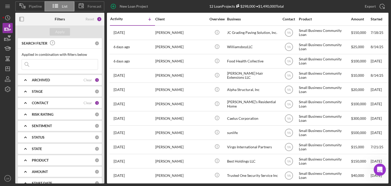
click at [42, 100] on div "CONTACT Clear 1" at bounding box center [65, 103] width 67 height 10
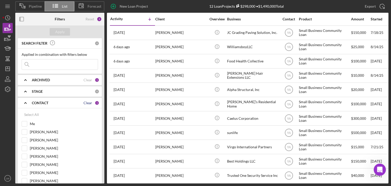
click at [84, 102] on div "Clear" at bounding box center [87, 103] width 9 height 4
checkbox input "false"
click at [25, 123] on input "Me" at bounding box center [24, 123] width 5 height 5
checkbox input "true"
click at [60, 30] on div "Apply" at bounding box center [59, 32] width 9 height 8
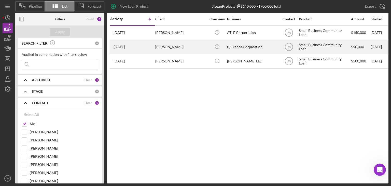
click at [162, 48] on div "[PERSON_NAME]" at bounding box center [180, 46] width 51 height 13
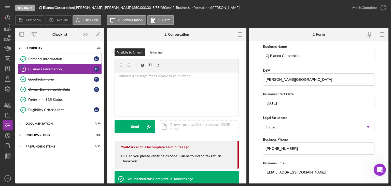
click at [53, 57] on div "Personal Information" at bounding box center [61, 59] width 66 height 4
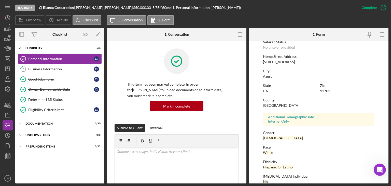
scroll to position [95, 0]
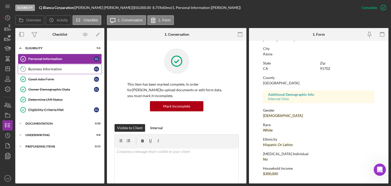
click at [63, 69] on div "Business Information" at bounding box center [61, 69] width 66 height 4
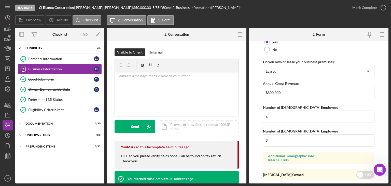
scroll to position [421, 0]
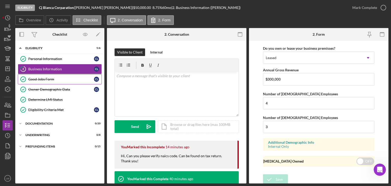
click at [60, 79] on div "Good Jobs Form" at bounding box center [61, 79] width 66 height 4
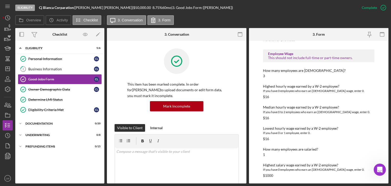
scroll to position [726, 0]
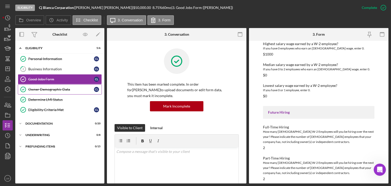
click at [39, 88] on div "Owner Demographic Data" at bounding box center [61, 89] width 66 height 4
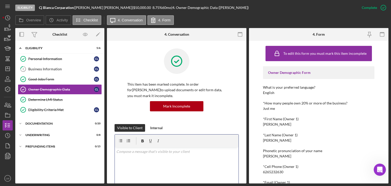
click at [199, 157] on div "v Color teal Color pink Remove color Add row above Add row below Add column bef…" at bounding box center [177, 169] width 124 height 45
click at [161, 165] on p "Do you own 100% of the buisness?" at bounding box center [176, 166] width 121 height 6
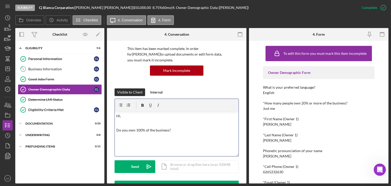
drag, startPoint x: 153, startPoint y: 130, endPoint x: 102, endPoint y: 114, distance: 52.9
click at [102, 114] on div "Overview Internal Workflow Stage Eligibility Icon/Dropdown Arrow Archive (can u…" at bounding box center [201, 105] width 373 height 155
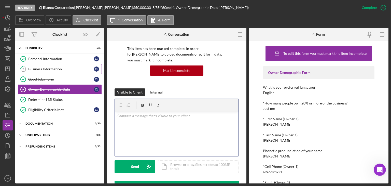
click at [50, 67] on div "Business Information" at bounding box center [61, 69] width 66 height 4
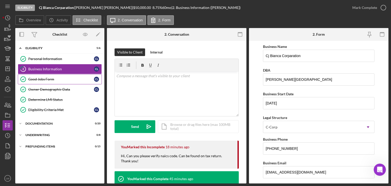
click at [51, 77] on div "Good Jobs Form" at bounding box center [61, 79] width 66 height 4
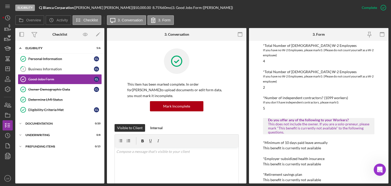
scroll to position [204, 0]
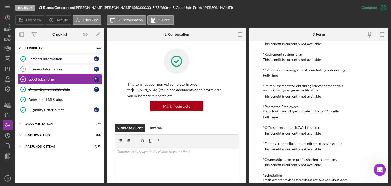
click at [61, 66] on link "2 Business Information C L" at bounding box center [60, 69] width 84 height 10
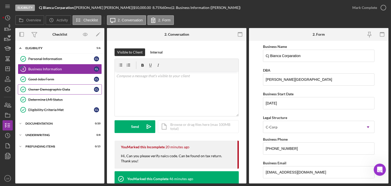
click at [55, 91] on link "Owner Demographic Data Owner Demographic Data C L" at bounding box center [60, 89] width 84 height 10
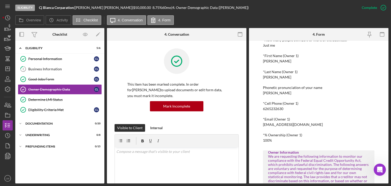
scroll to position [76, 0]
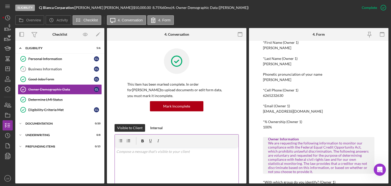
click at [148, 157] on div "v Color teal Color pink Remove color Add row above Add row below Add column bef…" at bounding box center [177, 169] width 124 height 45
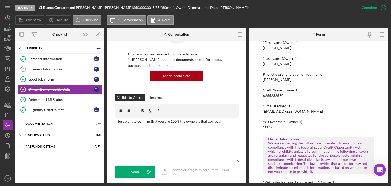
scroll to position [51, 0]
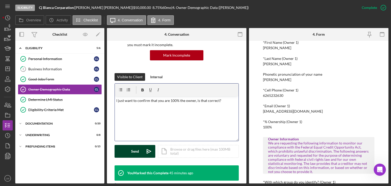
click at [133, 151] on div "Send" at bounding box center [135, 151] width 8 height 13
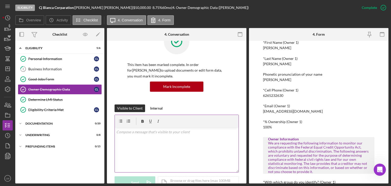
scroll to position [0, 0]
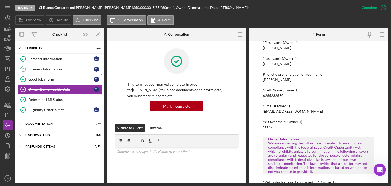
click at [50, 79] on div "Good Jobs Form" at bounding box center [61, 79] width 66 height 4
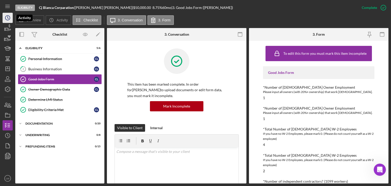
click at [7, 20] on icon "Icon/History" at bounding box center [7, 17] width 13 height 13
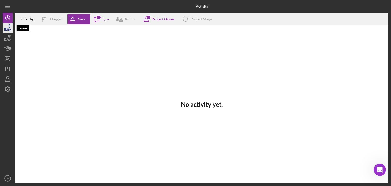
click at [8, 27] on icon "button" at bounding box center [7, 28] width 13 height 13
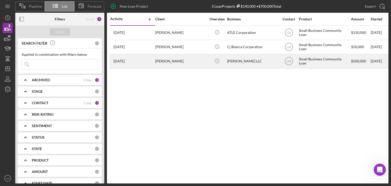
click at [178, 63] on div "[PERSON_NAME]" at bounding box center [180, 60] width 51 height 13
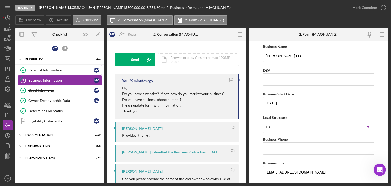
click at [51, 72] on link "Personal Information Personal Information M Z" at bounding box center [60, 70] width 84 height 10
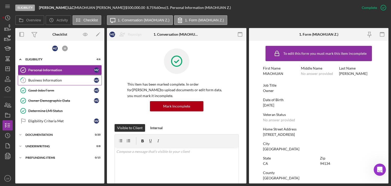
click at [60, 84] on link "2 Business Information M Z" at bounding box center [60, 80] width 84 height 10
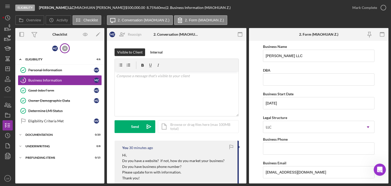
click at [65, 52] on div "H" at bounding box center [65, 48] width 10 height 10
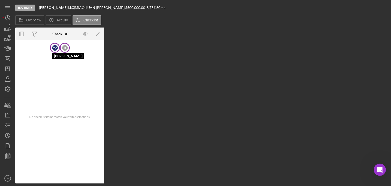
click at [57, 50] on div "M Z" at bounding box center [55, 48] width 6 height 6
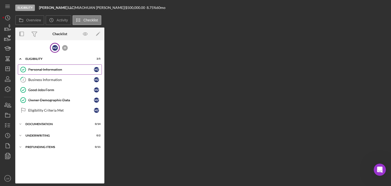
click at [55, 69] on div "Personal Information" at bounding box center [61, 69] width 66 height 4
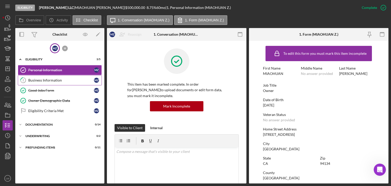
click at [61, 78] on div "Business Information" at bounding box center [61, 80] width 66 height 4
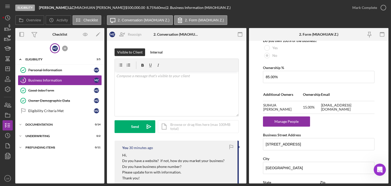
scroll to position [284, 0]
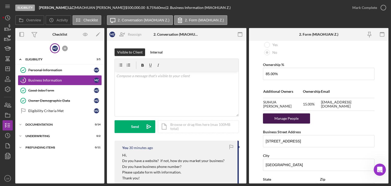
click at [290, 117] on div "Manage People" at bounding box center [286, 118] width 42 height 10
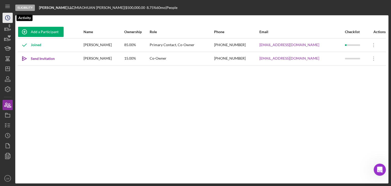
click at [6, 18] on icon "Icon/History" at bounding box center [7, 17] width 13 height 13
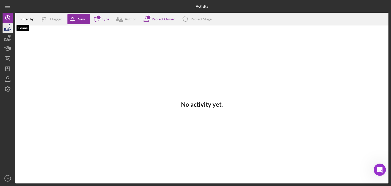
click at [12, 30] on icon "button" at bounding box center [7, 28] width 13 height 13
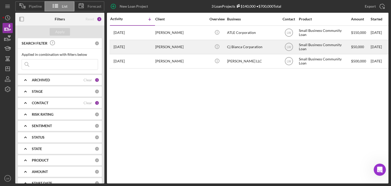
click at [173, 48] on div "[PERSON_NAME]" at bounding box center [180, 46] width 51 height 13
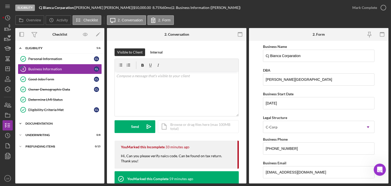
click at [55, 123] on div "Documentation" at bounding box center [61, 123] width 73 height 3
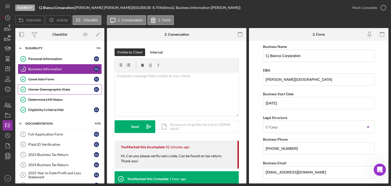
click at [65, 90] on div "Owner Demographic Data" at bounding box center [61, 89] width 66 height 4
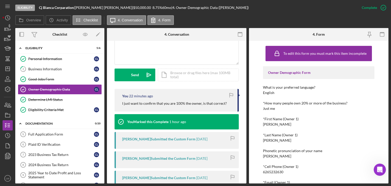
scroll to position [102, 0]
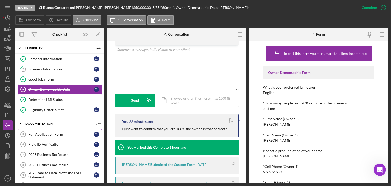
click at [56, 134] on div "Full Application Form" at bounding box center [61, 134] width 66 height 4
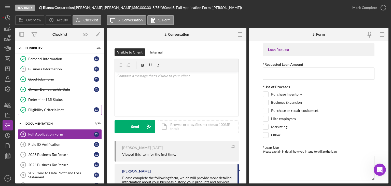
click at [58, 109] on div "Eligibility Criteria Met" at bounding box center [61, 110] width 66 height 4
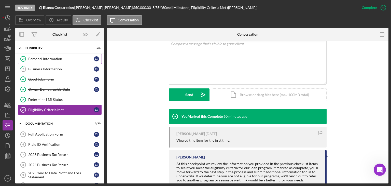
click at [67, 61] on link "Personal Information Personal Information C L" at bounding box center [60, 59] width 84 height 10
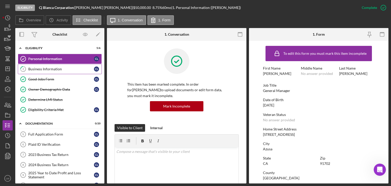
click at [58, 69] on div "Business Information" at bounding box center [61, 69] width 66 height 4
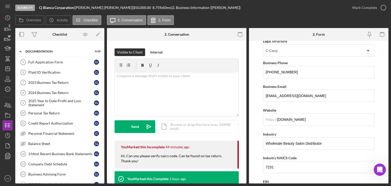
scroll to position [72, 0]
drag, startPoint x: 306, startPoint y: 95, endPoint x: 259, endPoint y: 97, distance: 47.1
click at [261, 96] on form "Business Name Cj [PERSON_NAME] DBA [PERSON_NAME][GEOGRAPHIC_DATA] Business Star…" at bounding box center [318, 112] width 139 height 143
drag, startPoint x: 300, startPoint y: 119, endPoint x: 258, endPoint y: 119, distance: 42.8
click at [258, 119] on form "Business Name Cj [PERSON_NAME] DBA [PERSON_NAME][GEOGRAPHIC_DATA] Business Star…" at bounding box center [318, 112] width 139 height 143
